Goal: Task Accomplishment & Management: Use online tool/utility

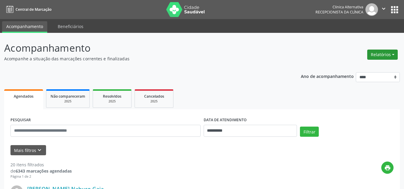
click at [378, 53] on button "Relatórios" at bounding box center [382, 55] width 30 height 10
click at [364, 67] on link "Agendamentos" at bounding box center [365, 67] width 64 height 8
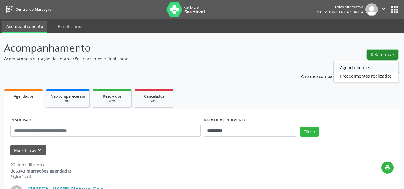
select select "*"
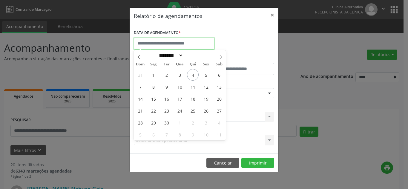
click at [175, 46] on input "text" at bounding box center [174, 44] width 81 height 12
click at [167, 87] on span "9" at bounding box center [167, 87] width 12 height 12
type input "**********"
click at [167, 87] on span "9" at bounding box center [167, 87] width 12 height 12
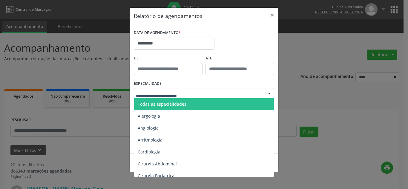
click at [160, 105] on span "Todas as especialidades" at bounding box center [162, 104] width 49 height 6
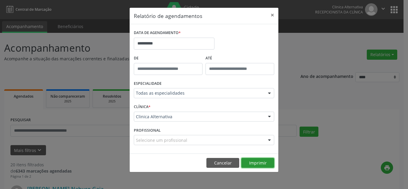
click at [253, 163] on button "Imprimir" at bounding box center [257, 163] width 33 height 10
